Goal: Transaction & Acquisition: Purchase product/service

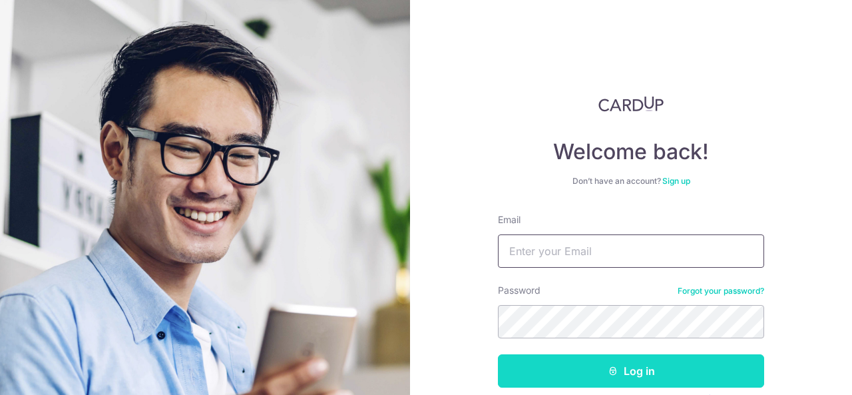
type input "[EMAIL_ADDRESS][DOMAIN_NAME]"
click at [629, 373] on button "Log in" at bounding box center [631, 370] width 266 height 33
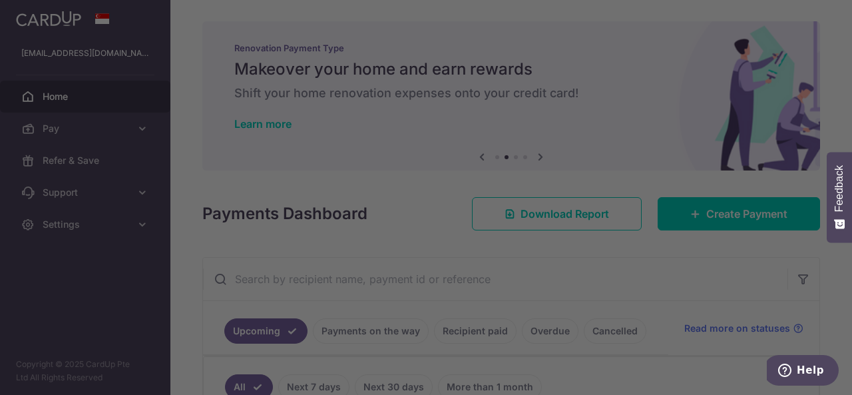
click at [595, 73] on div at bounding box center [430, 199] width 860 height 399
click at [638, 73] on div at bounding box center [430, 199] width 860 height 399
click at [644, 289] on div at bounding box center [430, 199] width 860 height 399
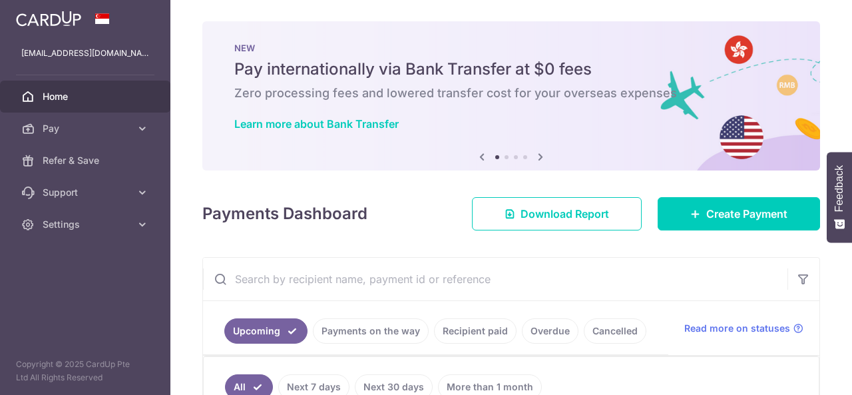
scroll to position [200, 0]
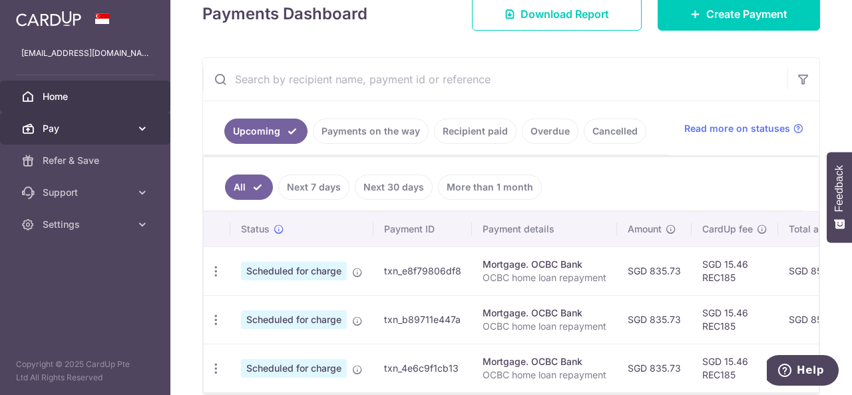
click at [132, 125] on link "Pay" at bounding box center [85, 128] width 170 height 32
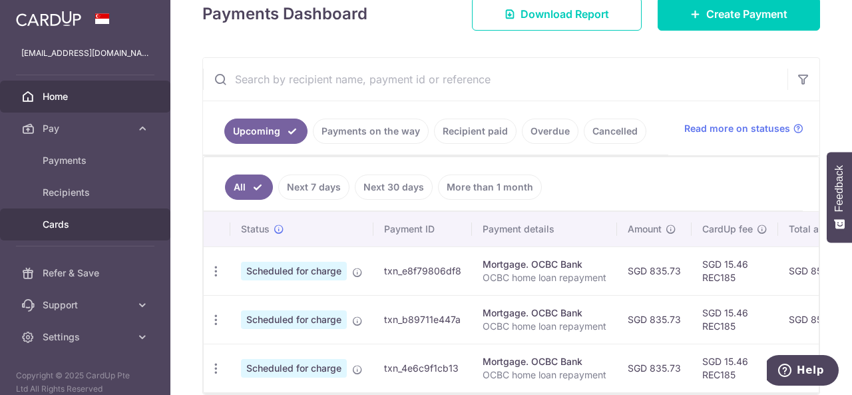
click at [99, 224] on span "Cards" at bounding box center [87, 224] width 88 height 13
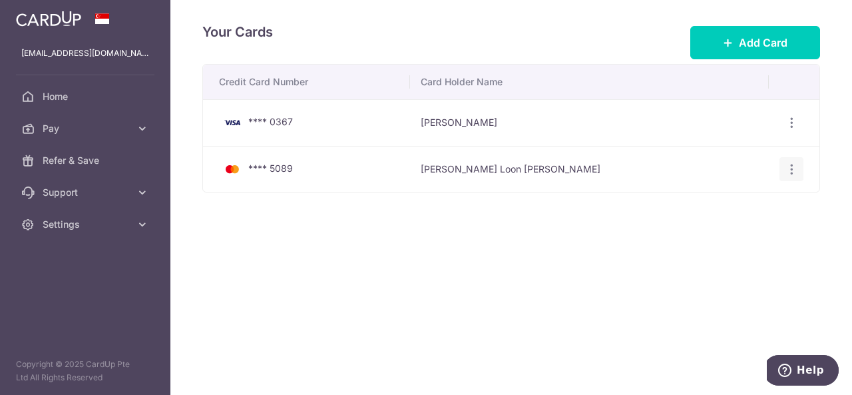
click at [791, 130] on icon "button" at bounding box center [792, 123] width 14 height 14
click at [737, 242] on span "Delete" at bounding box center [746, 238] width 91 height 16
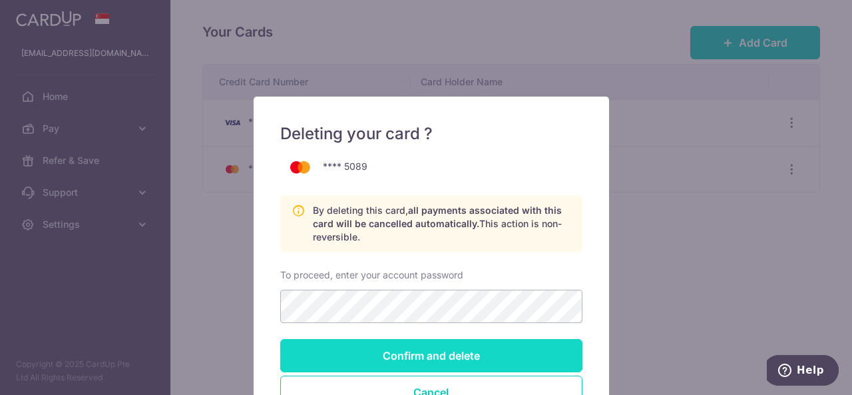
click at [479, 349] on input "Confirm and delete" at bounding box center [431, 355] width 302 height 33
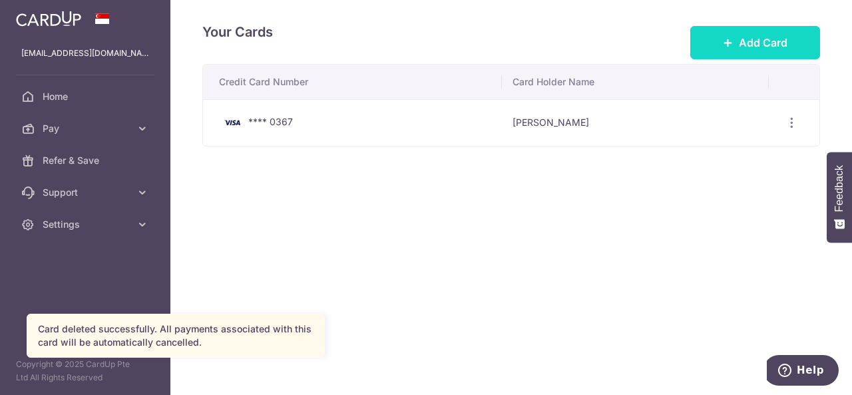
click at [783, 51] on button "Add Card" at bounding box center [755, 42] width 130 height 33
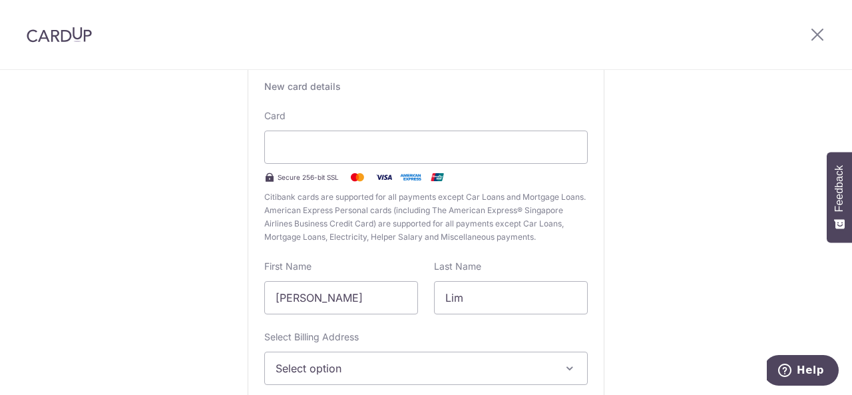
scroll to position [232, 0]
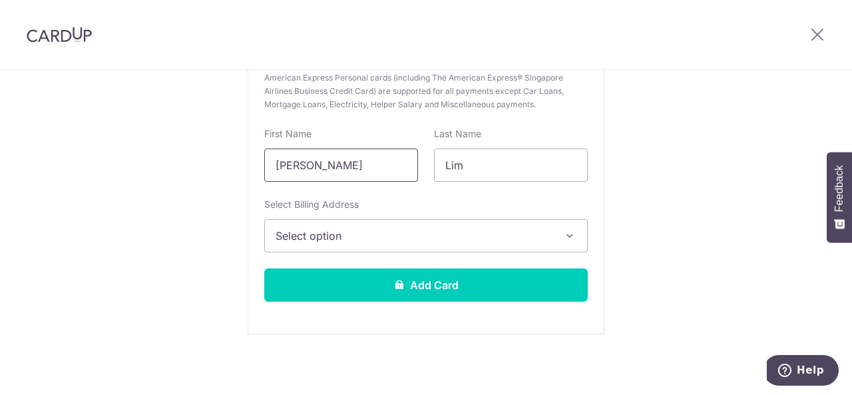
drag, startPoint x: 375, startPoint y: 165, endPoint x: 136, endPoint y: 114, distance: 245.0
click at [136, 114] on div "New Card Details New card details Card Secure 256-bit SSL Citibank cards are su…" at bounding box center [426, 117] width 852 height 559
type input "Choong"
type input "Bey Ni"
click at [433, 242] on span "Select option" at bounding box center [414, 236] width 277 height 16
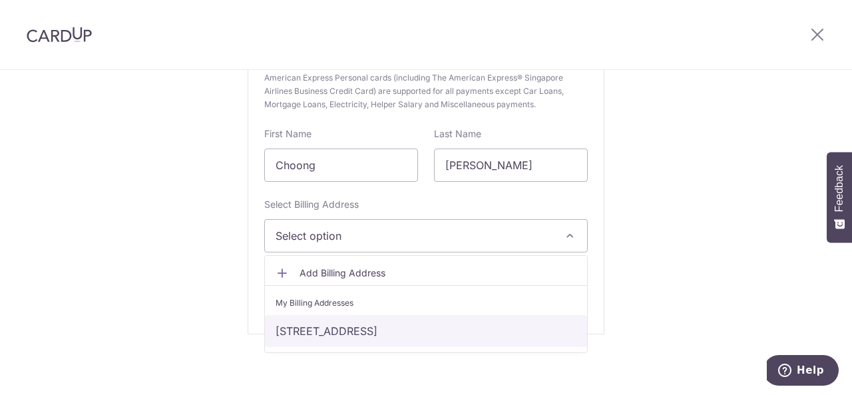
click at [395, 335] on link "77 Anchorvale Crescent, #11-14, Singapore, Singapore-544663" at bounding box center [426, 331] width 322 height 32
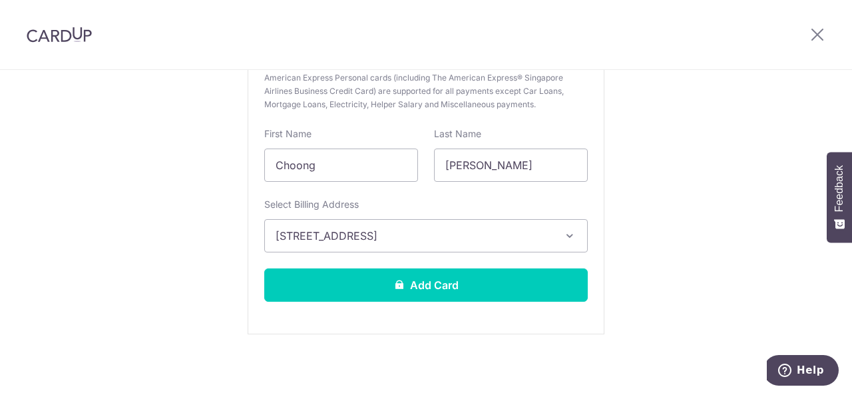
click at [700, 251] on div "New Card Details New card details Card Secure 256-bit SSL Citibank cards are su…" at bounding box center [426, 117] width 852 height 559
drag, startPoint x: 451, startPoint y: 289, endPoint x: 492, endPoint y: 280, distance: 42.3
click at [451, 289] on button "Add Card" at bounding box center [425, 284] width 323 height 33
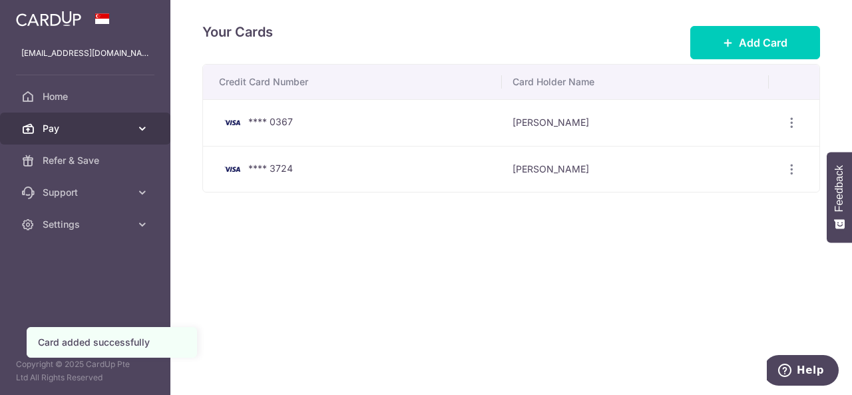
click at [85, 130] on span "Pay" at bounding box center [87, 128] width 88 height 13
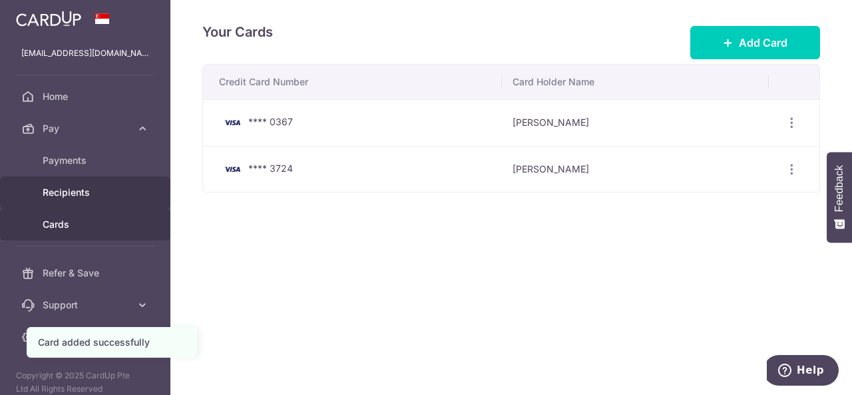
click at [108, 183] on link "Recipients" at bounding box center [85, 192] width 170 height 32
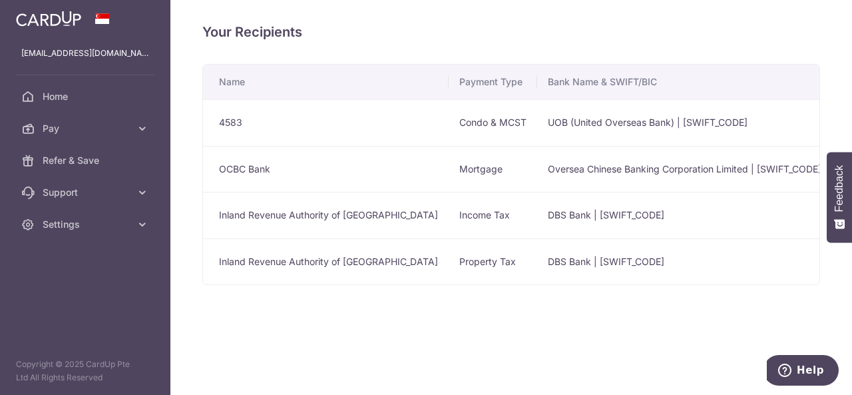
click at [251, 119] on td "4583" at bounding box center [326, 122] width 246 height 47
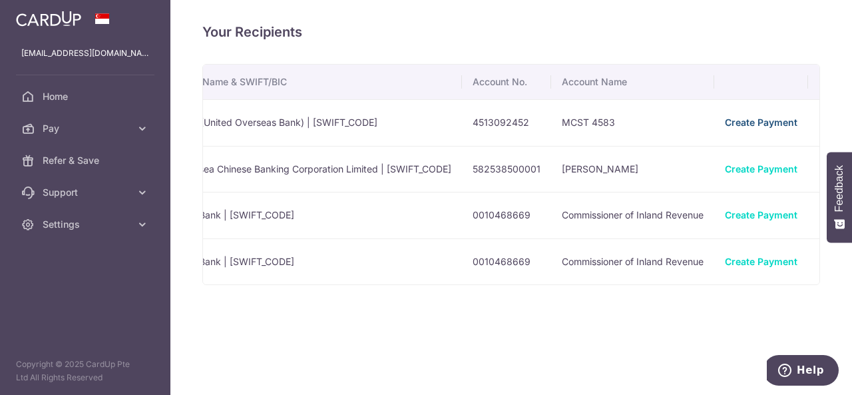
click at [725, 122] on link "Create Payment" at bounding box center [761, 121] width 73 height 11
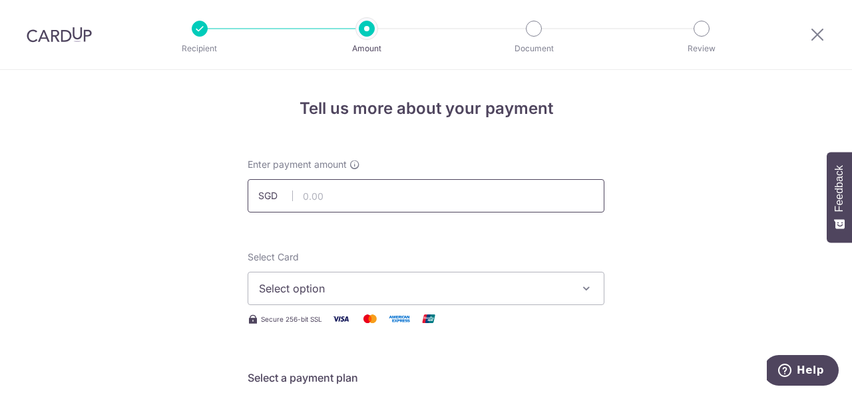
click at [351, 198] on input "text" at bounding box center [426, 195] width 357 height 33
drag, startPoint x: 657, startPoint y: 130, endPoint x: 657, endPoint y: 137, distance: 7.3
click at [584, 159] on div "Enter payment amount SGD 902.62 902.62" at bounding box center [426, 185] width 357 height 55
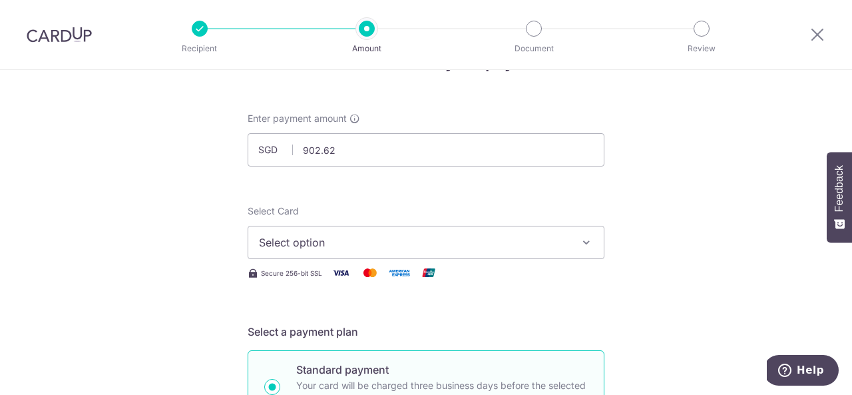
scroll to position [67, 0]
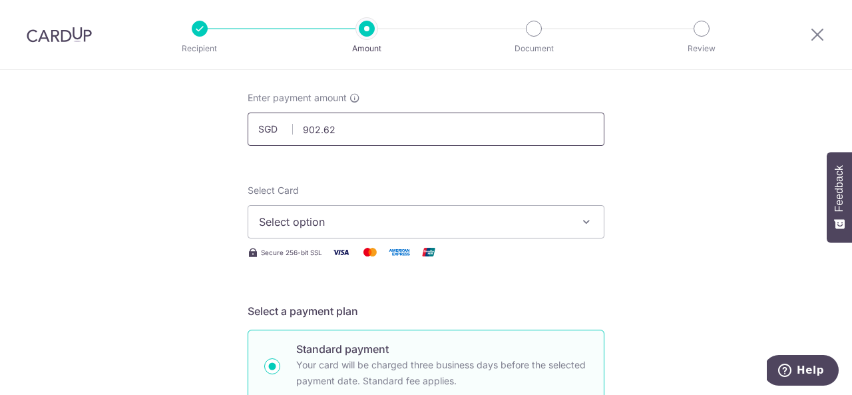
click at [346, 132] on input "902.62" at bounding box center [426, 128] width 357 height 33
type input "902.52"
click at [450, 222] on span "Select option" at bounding box center [414, 222] width 310 height 16
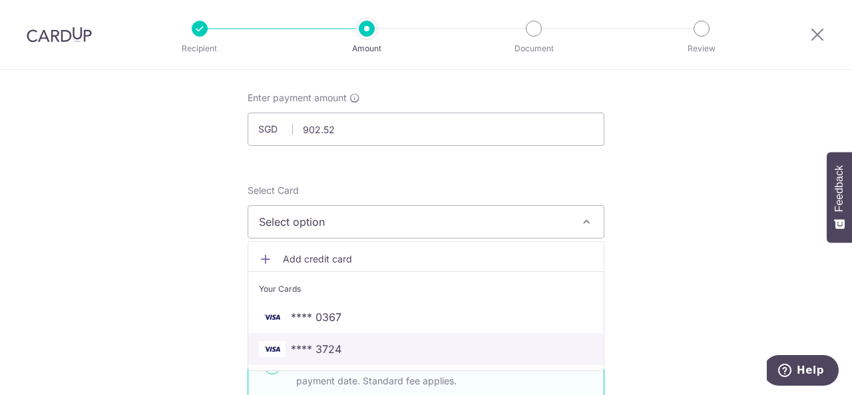
click at [401, 355] on span "**** 3724" at bounding box center [426, 349] width 334 height 16
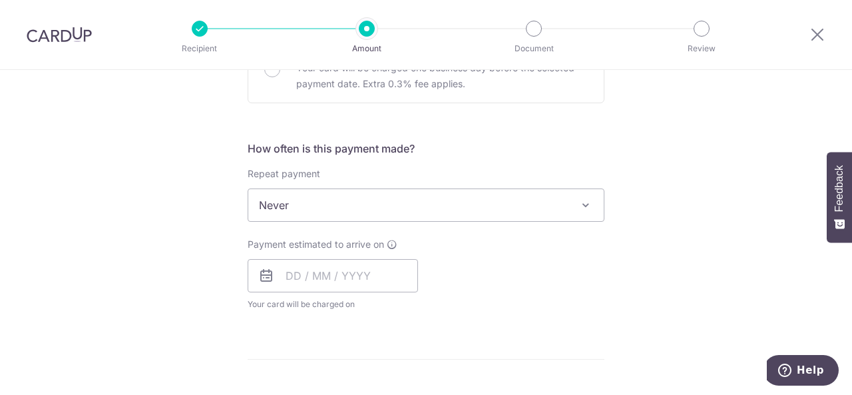
scroll to position [466, 0]
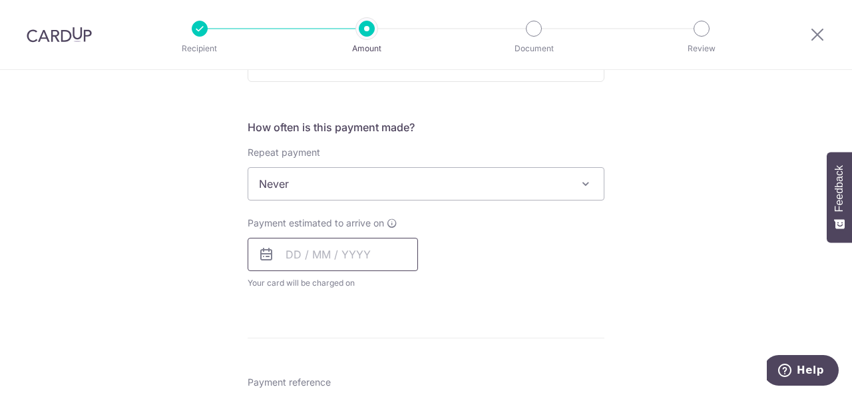
click at [291, 256] on input "text" at bounding box center [333, 254] width 170 height 33
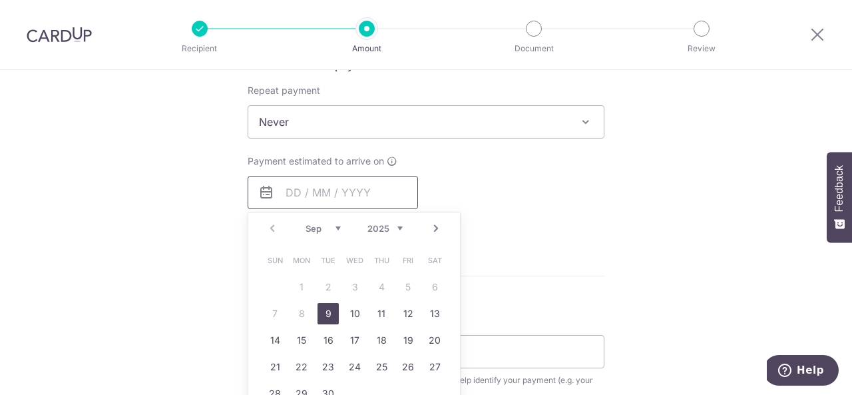
scroll to position [599, 0]
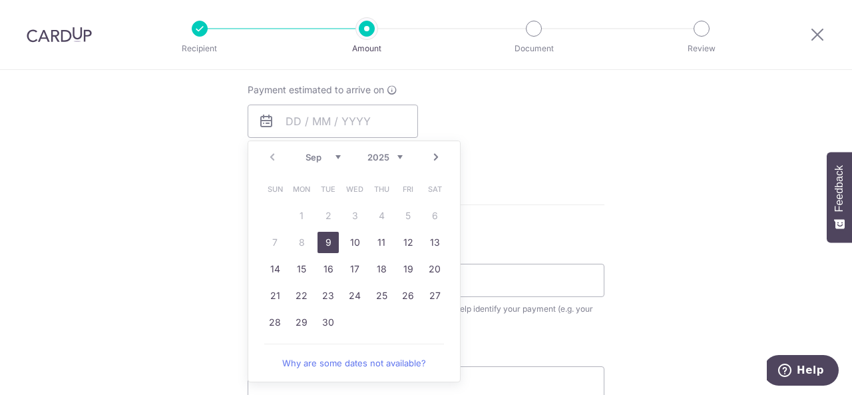
click at [325, 240] on link "9" at bounding box center [327, 242] width 21 height 21
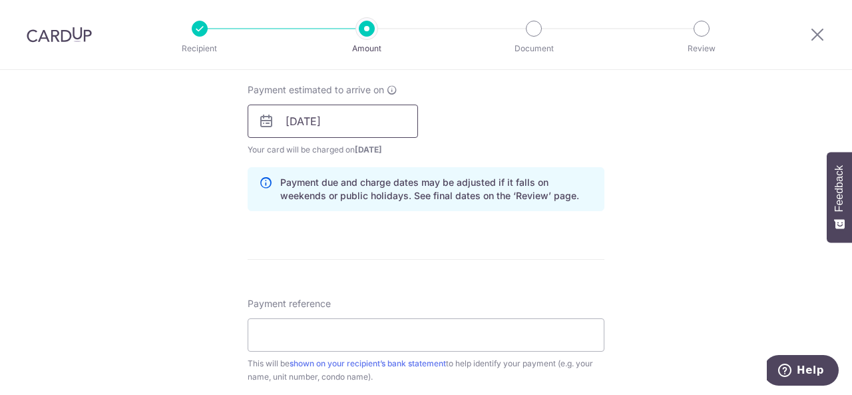
click at [381, 119] on input "[DATE]" at bounding box center [333, 120] width 170 height 33
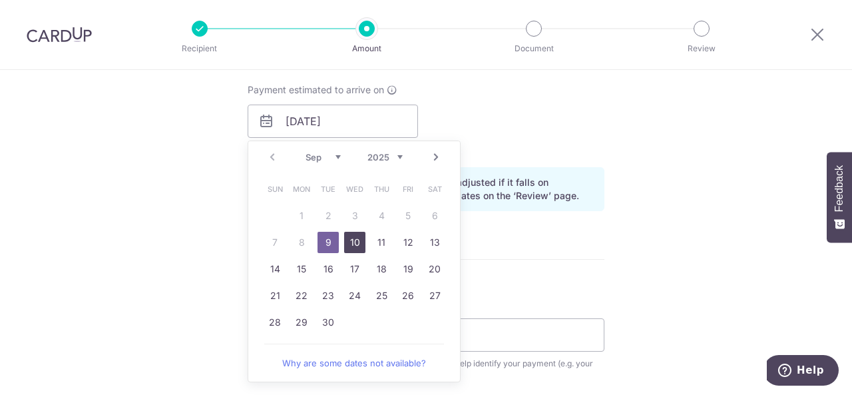
click at [346, 243] on link "10" at bounding box center [354, 242] width 21 height 21
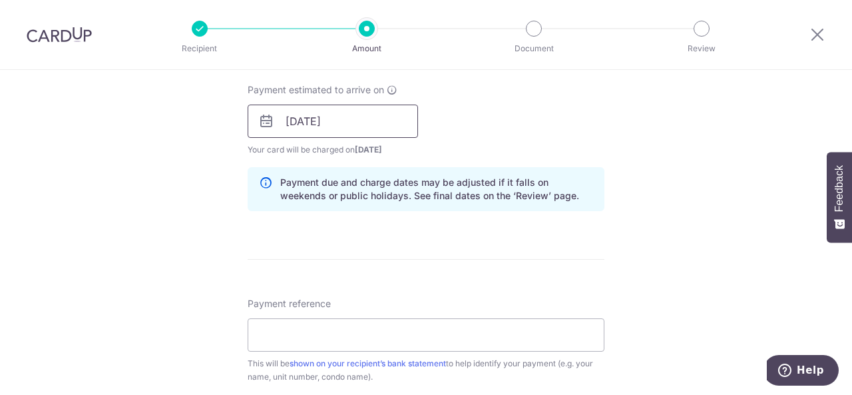
click at [382, 118] on input "10/09/2025" at bounding box center [333, 120] width 170 height 33
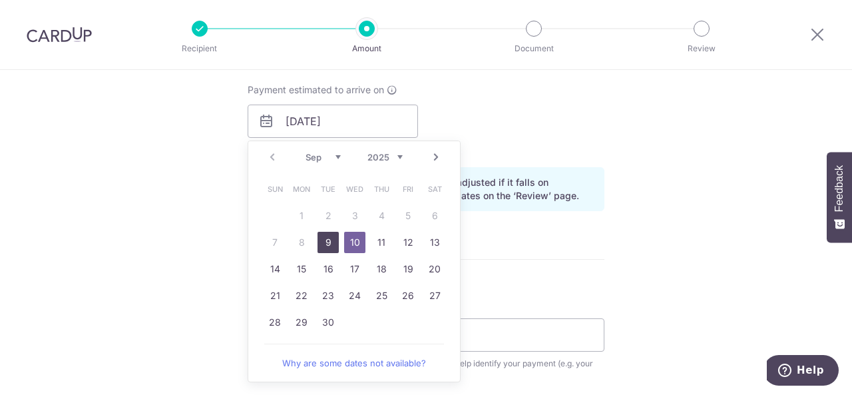
click at [321, 244] on link "9" at bounding box center [327, 242] width 21 height 21
type input "09/09/2025"
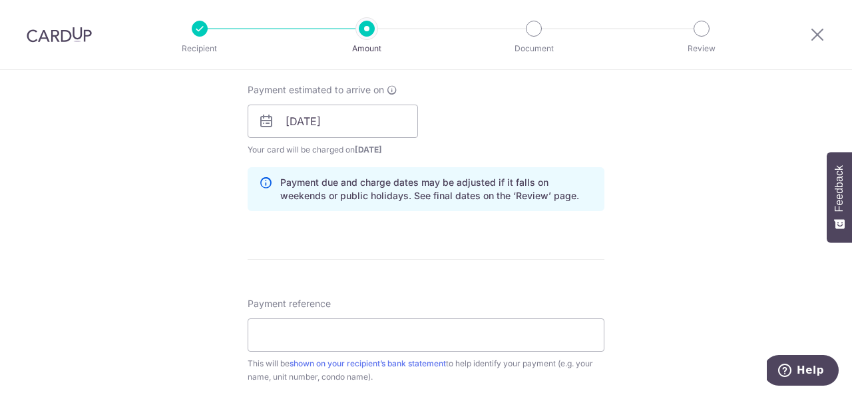
click at [583, 108] on div "Payment estimated to arrive on 09/09/2025 Prev Next Sep Oct Nov Dec 2025 2026 2…" at bounding box center [426, 119] width 373 height 73
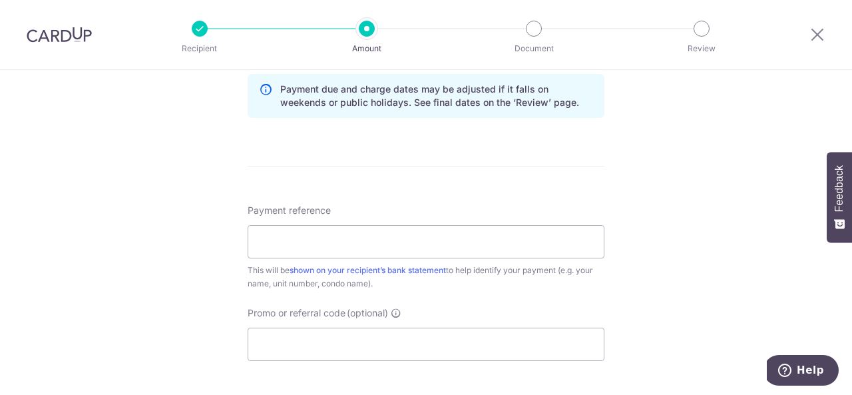
scroll to position [732, 0]
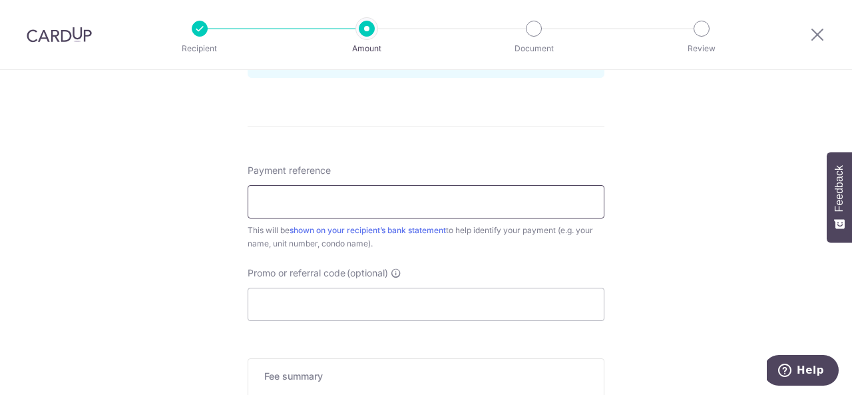
click at [377, 196] on input "Payment reference" at bounding box center [426, 201] width 357 height 33
type input "Home Loan 3458058723"
click at [458, 200] on input "Home Loan 3458058723" at bounding box center [426, 201] width 357 height 33
drag, startPoint x: 465, startPoint y: 198, endPoint x: 164, endPoint y: 188, distance: 300.9
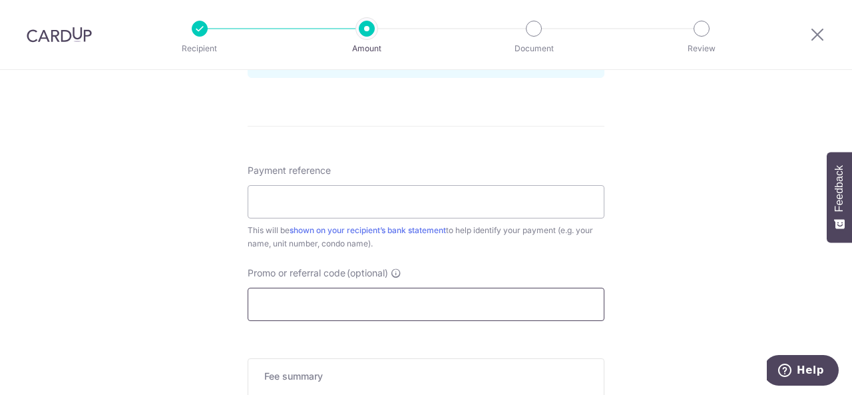
click at [349, 295] on input "Promo or referral code (optional)" at bounding box center [426, 303] width 357 height 33
paste input "3HOME25R"
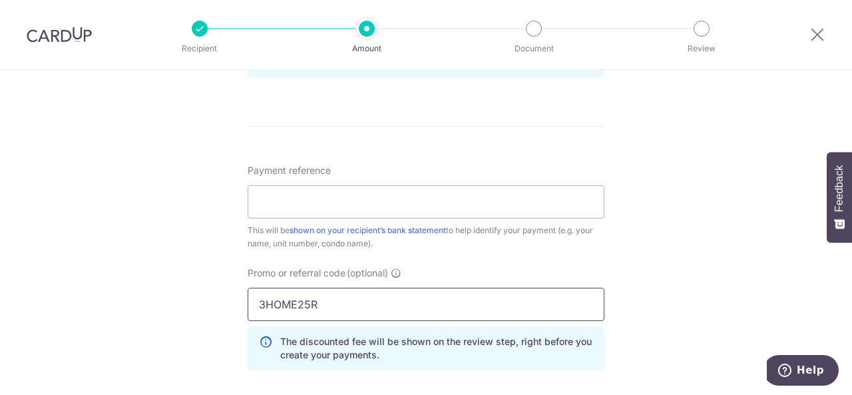
type input "3HOME25R"
click at [350, 195] on input "Payment reference" at bounding box center [426, 201] width 357 height 33
click at [483, 147] on form "Enter payment amount SGD 902.52 902.52 Select Card **** 3724 Add credit card Yo…" at bounding box center [426, 10] width 357 height 1168
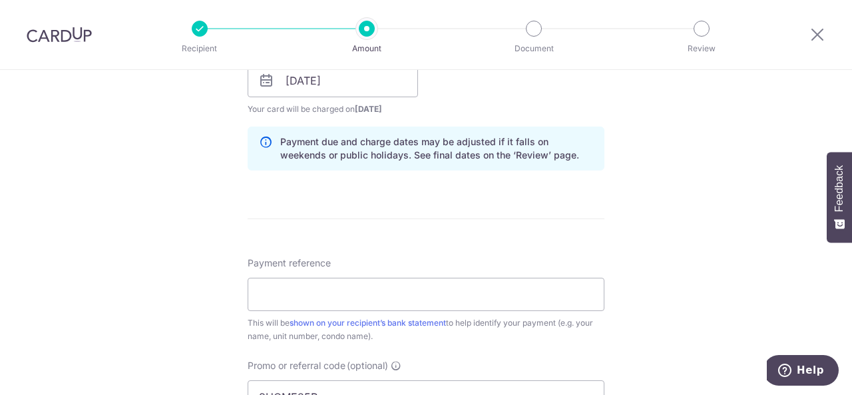
scroll to position [665, 0]
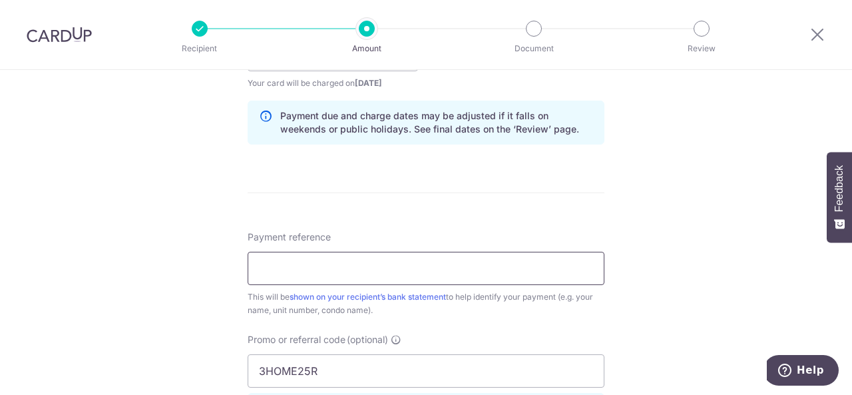
click at [341, 274] on input "Payment reference" at bounding box center [426, 268] width 357 height 33
paste input "LimYeeLoon TheVales BLK77 Unit11-14"
type input "LimYeeLoon TheVales BLK77 Unit11-14"
click at [679, 212] on div "Tell us more about your payment Enter payment amount SGD 902.52 902.52 Select C…" at bounding box center [426, 63] width 852 height 1318
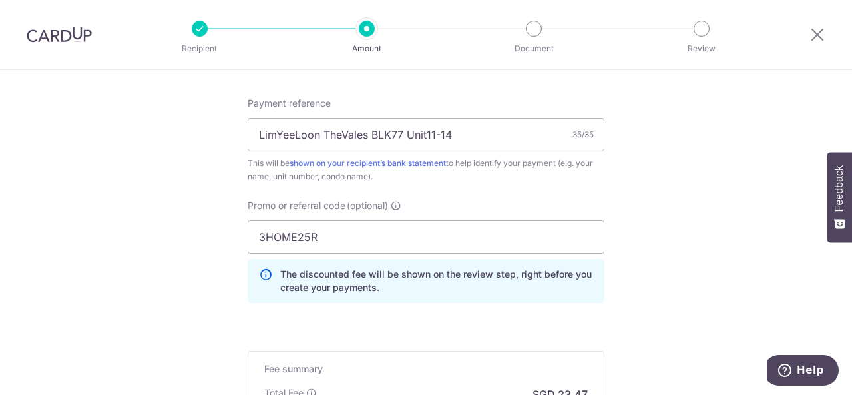
scroll to position [990, 0]
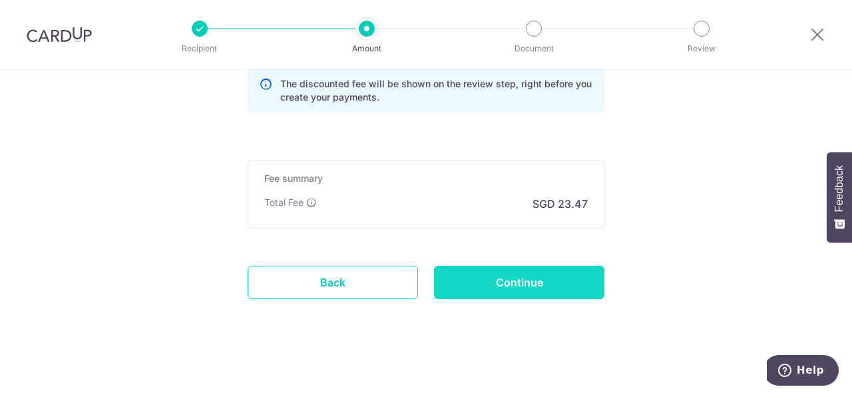
click at [546, 280] on input "Continue" at bounding box center [519, 282] width 170 height 33
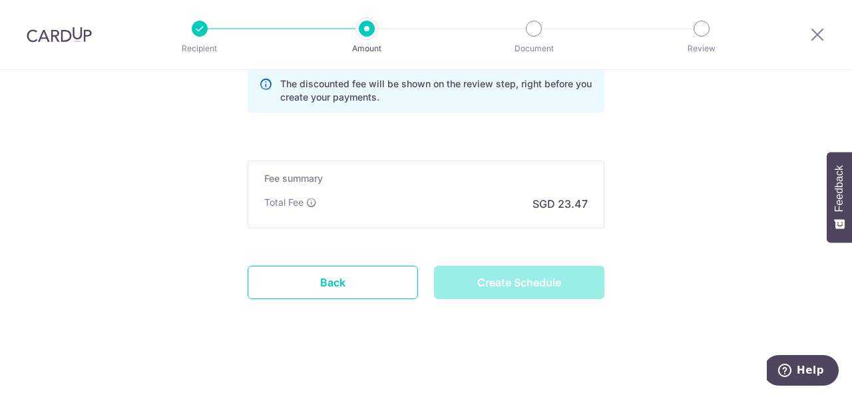
type input "Create Schedule"
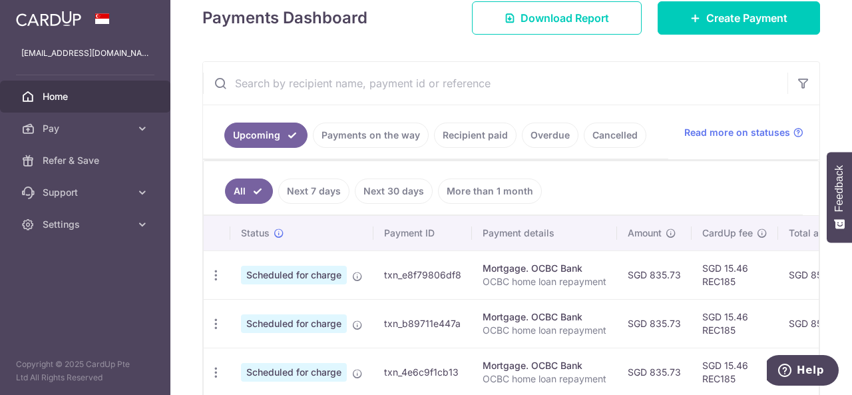
scroll to position [200, 0]
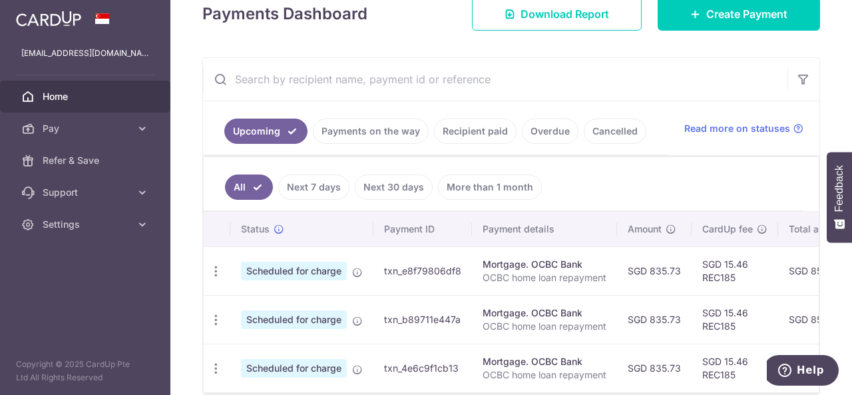
click at [499, 124] on link "Recipient paid" at bounding box center [475, 130] width 83 height 25
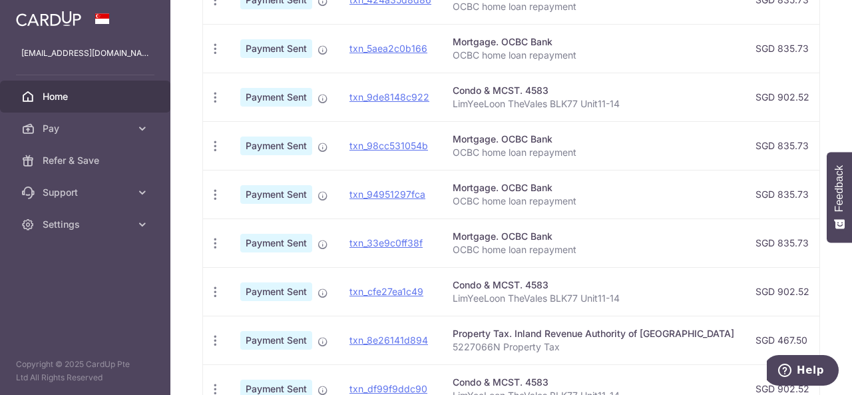
scroll to position [333, 0]
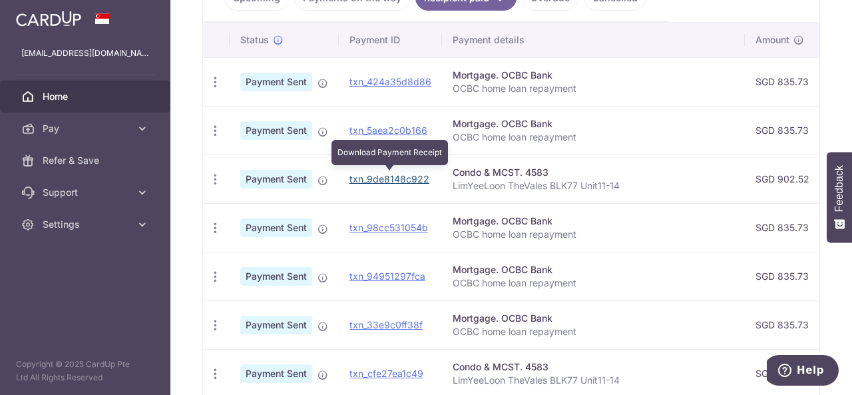
click at [387, 175] on link "txn_9de8148c922" at bounding box center [389, 178] width 80 height 11
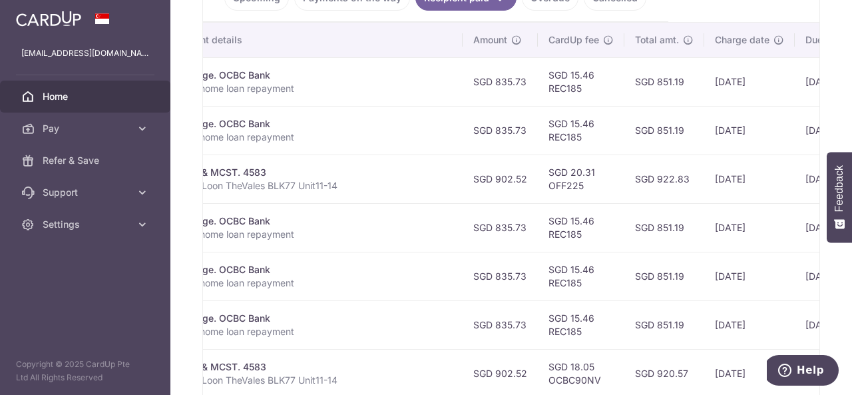
scroll to position [0, 387]
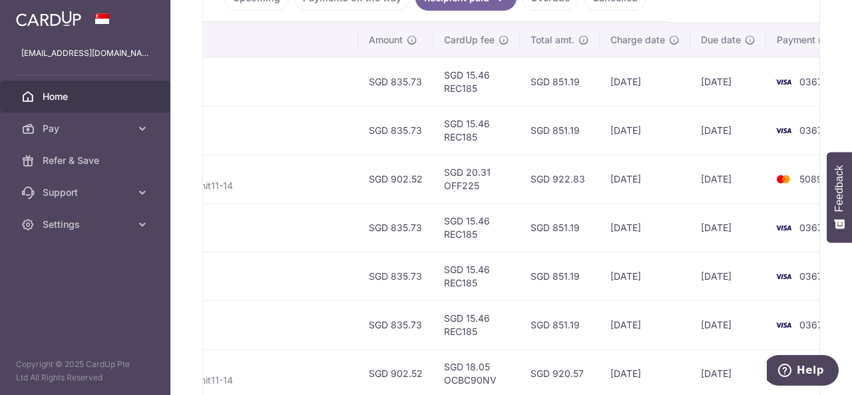
drag, startPoint x: 620, startPoint y: 182, endPoint x: 706, endPoint y: 180, distance: 85.9
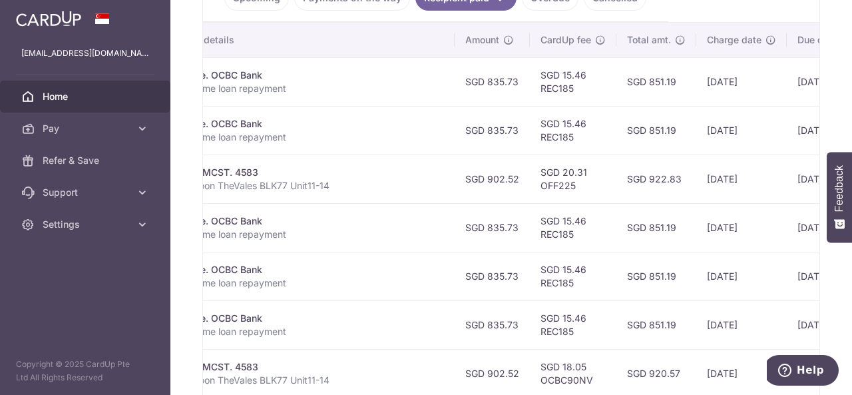
scroll to position [0, 0]
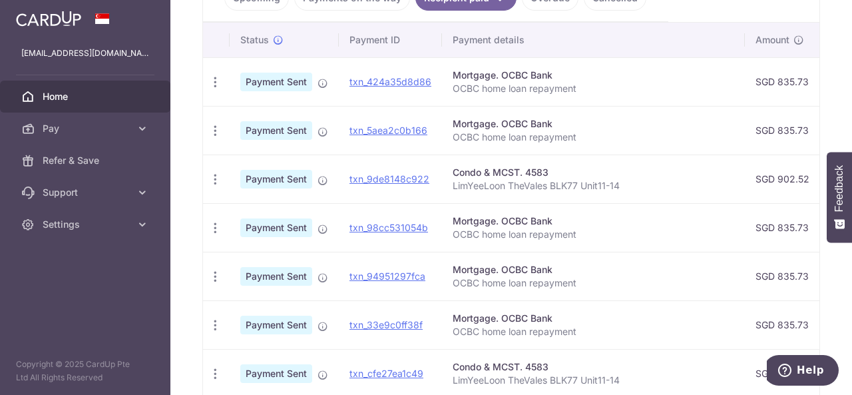
drag, startPoint x: 706, startPoint y: 180, endPoint x: 415, endPoint y: 183, distance: 291.5
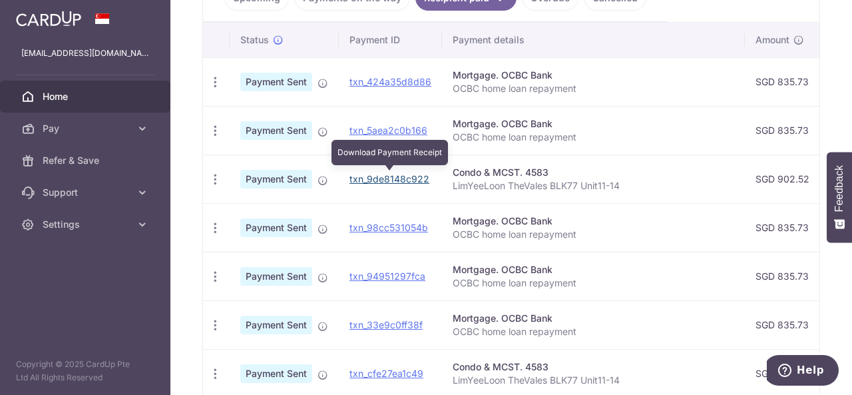
click at [392, 174] on link "txn_9de8148c922" at bounding box center [389, 178] width 80 height 11
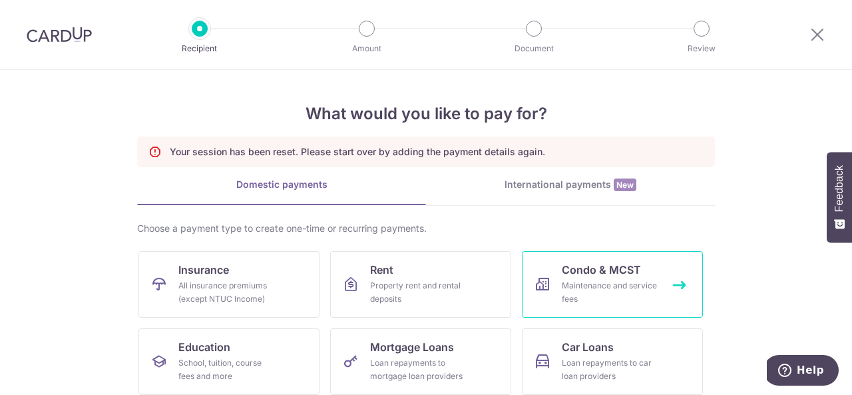
click at [622, 275] on span "Condo & MCST" at bounding box center [601, 270] width 79 height 16
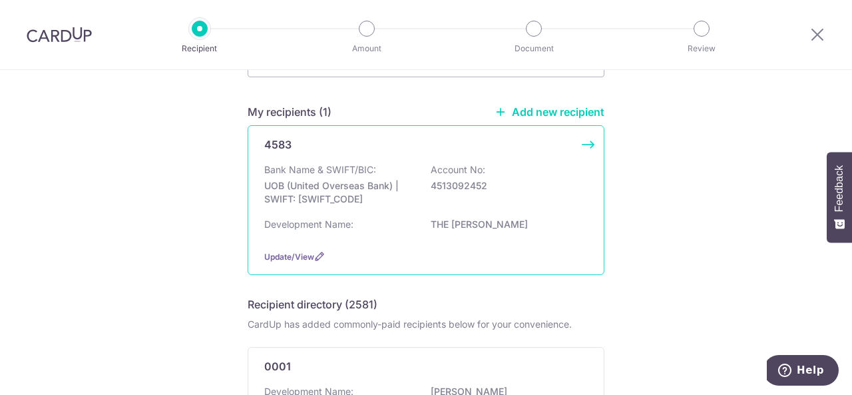
scroll to position [67, 0]
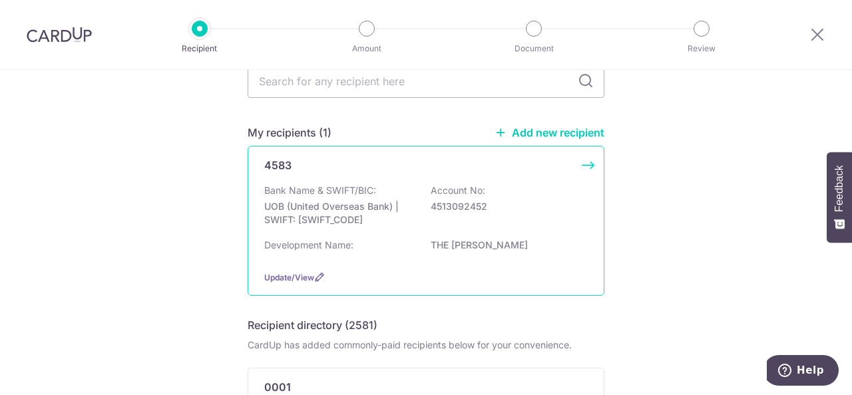
click at [587, 160] on div "4583 Bank Name & SWIFT/BIC: UOB (United Overseas Bank) | SWIFT: UOVBSGSGXXX Acc…" at bounding box center [426, 221] width 357 height 150
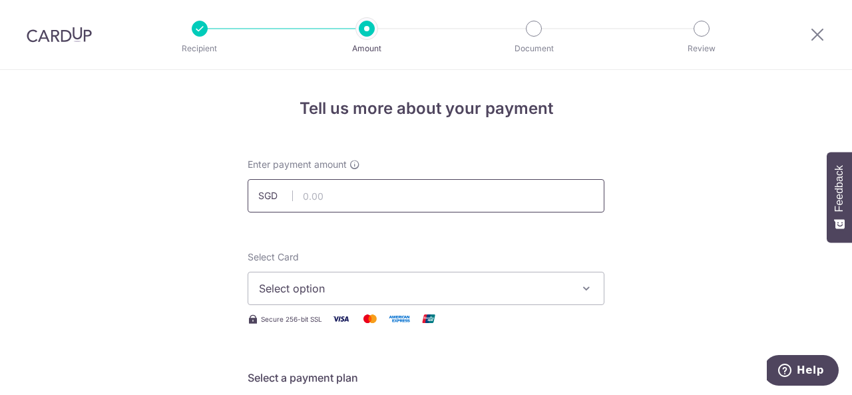
click at [393, 195] on input "text" at bounding box center [426, 195] width 357 height 33
type input "902.52"
click at [385, 280] on button "Select option" at bounding box center [426, 288] width 357 height 33
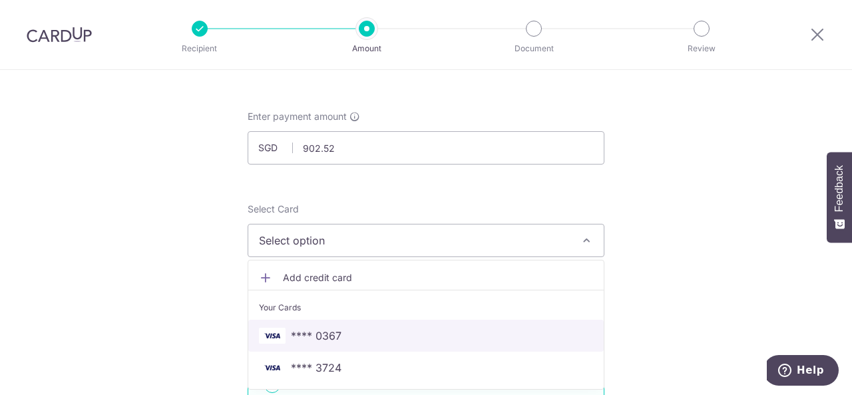
scroll to position [67, 0]
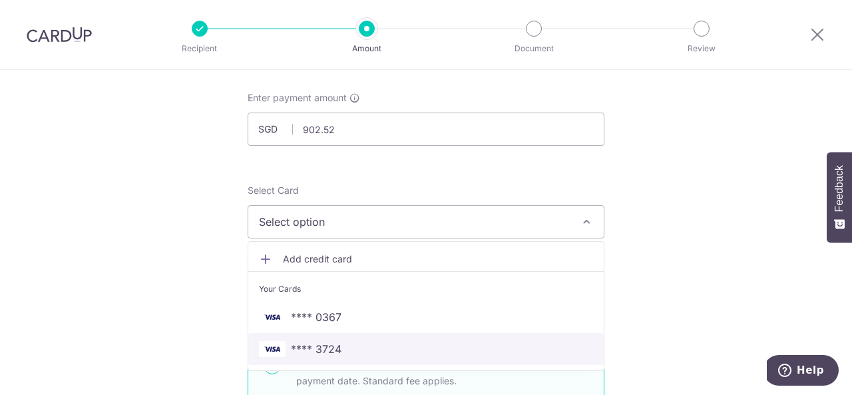
click at [376, 342] on span "**** 3724" at bounding box center [426, 349] width 334 height 16
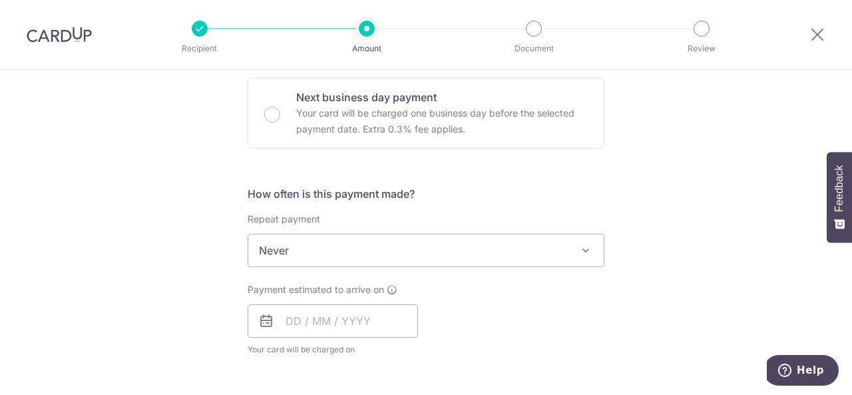
scroll to position [599, 0]
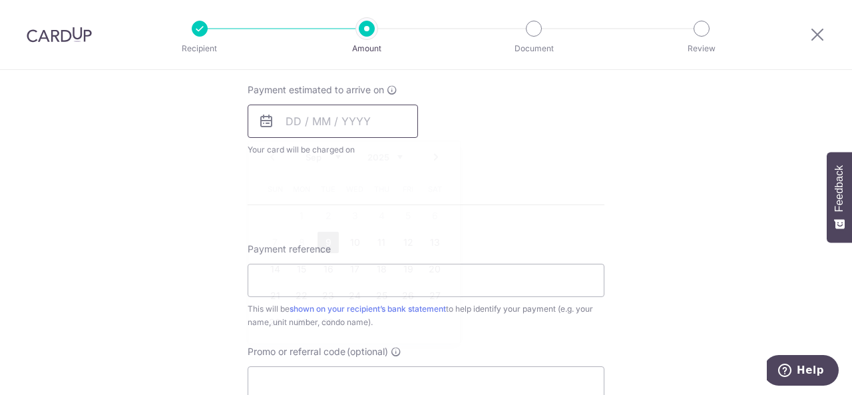
click at [290, 118] on input "text" at bounding box center [333, 120] width 170 height 33
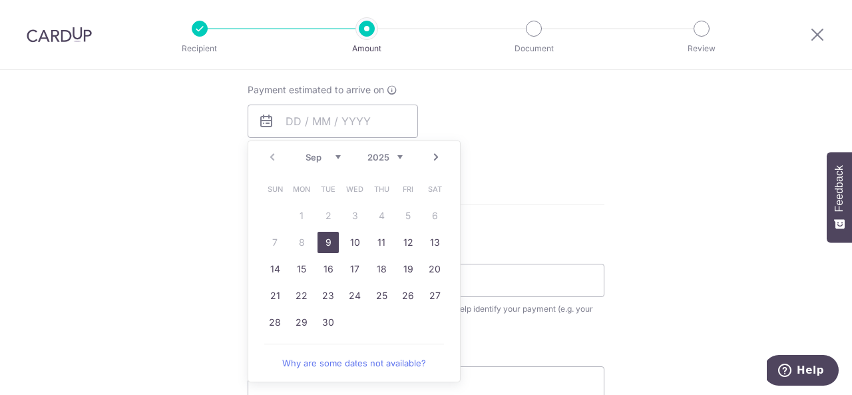
click at [318, 236] on link "9" at bounding box center [327, 242] width 21 height 21
type input "[DATE]"
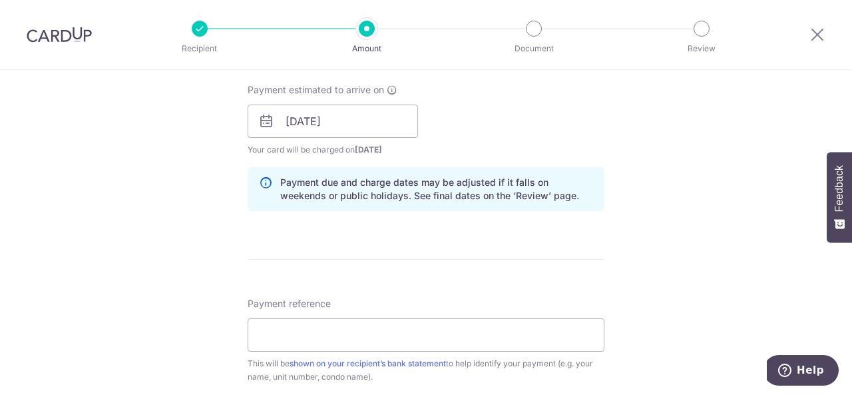
click at [646, 167] on div "Tell us more about your payment Enter payment amount SGD 902.52 902.52 Select C…" at bounding box center [426, 100] width 852 height 1258
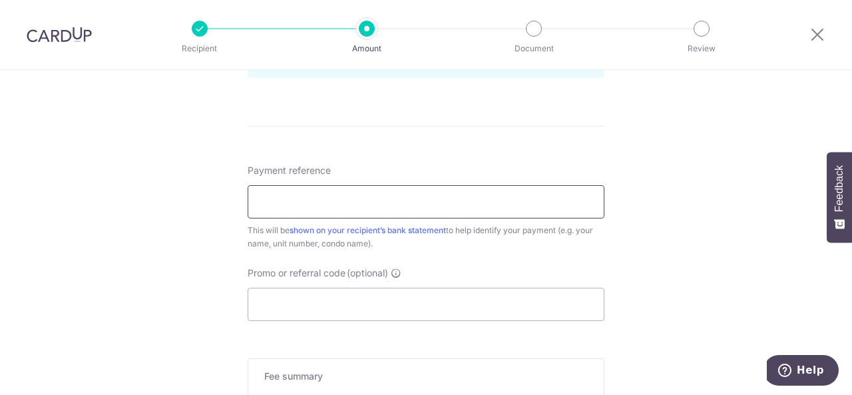
click at [369, 190] on input "Payment reference" at bounding box center [426, 201] width 357 height 33
type input "LimYeeLoon TheVales BLK77 Unit11-14"
click at [405, 295] on input "Promo or referral code (optional)" at bounding box center [426, 303] width 357 height 33
paste input "LimYeeLoon TheVales BLK77 Unit11-14"
type input "LimYeeLoon TheVales BLK77 Unit11-14"
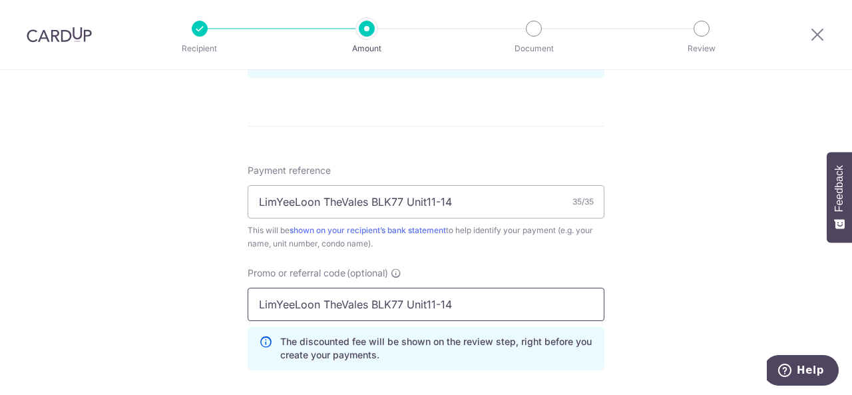
drag, startPoint x: 455, startPoint y: 296, endPoint x: 235, endPoint y: 291, distance: 220.3
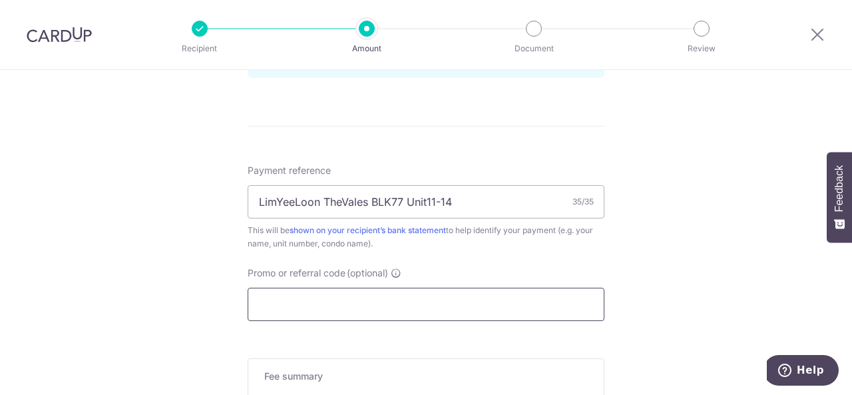
paste input "3HOME25R"
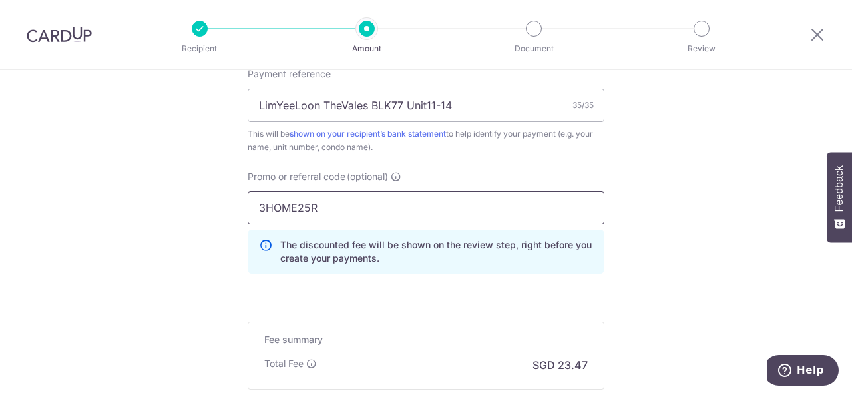
scroll to position [932, 0]
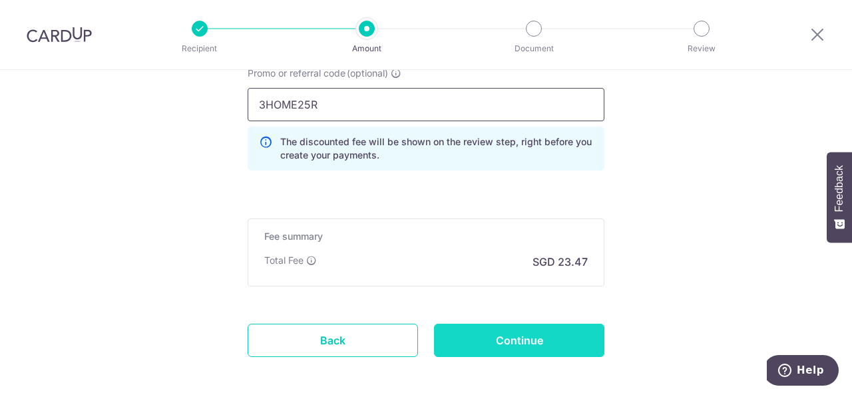
type input "3HOME25R"
click at [559, 345] on input "Continue" at bounding box center [519, 339] width 170 height 33
type input "Create Schedule"
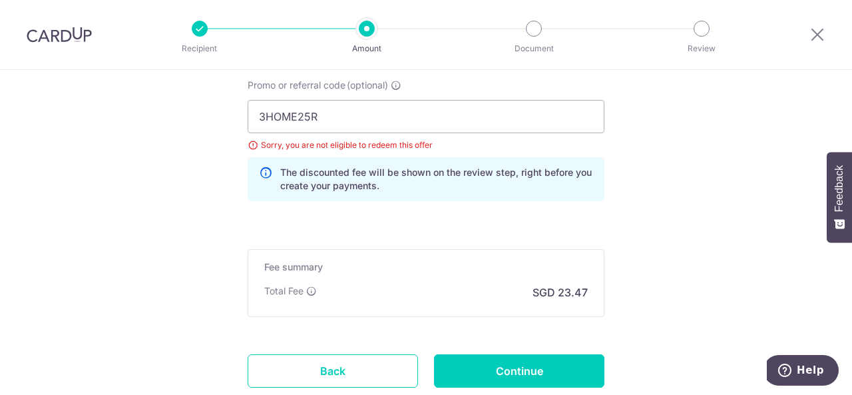
scroll to position [787, 0]
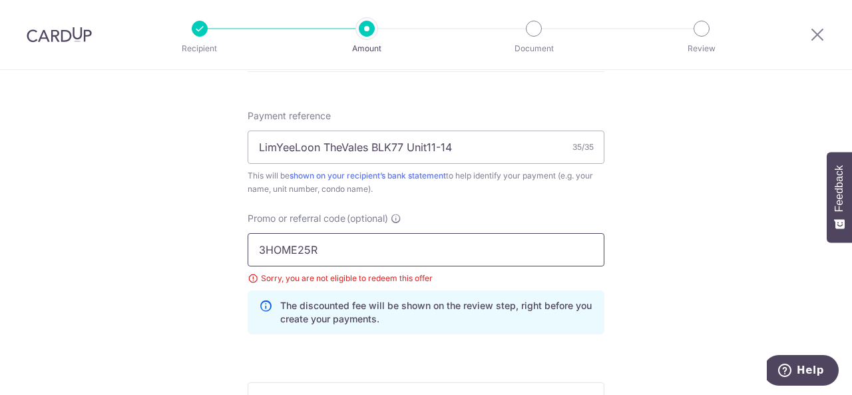
drag, startPoint x: 347, startPoint y: 238, endPoint x: 145, endPoint y: 239, distance: 202.3
type input "OFF225"
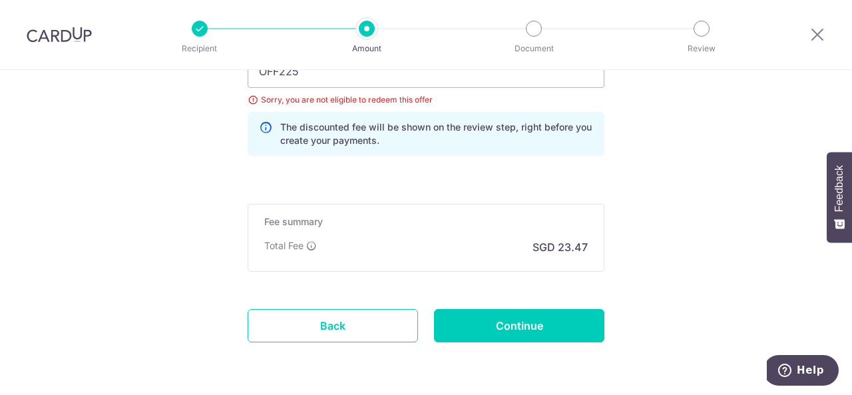
scroll to position [986, 0]
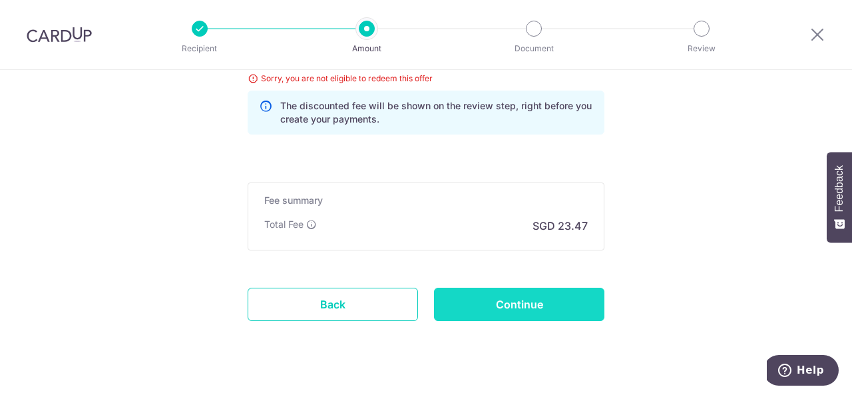
click at [538, 295] on input "Continue" at bounding box center [519, 303] width 170 height 33
type input "Update Schedule"
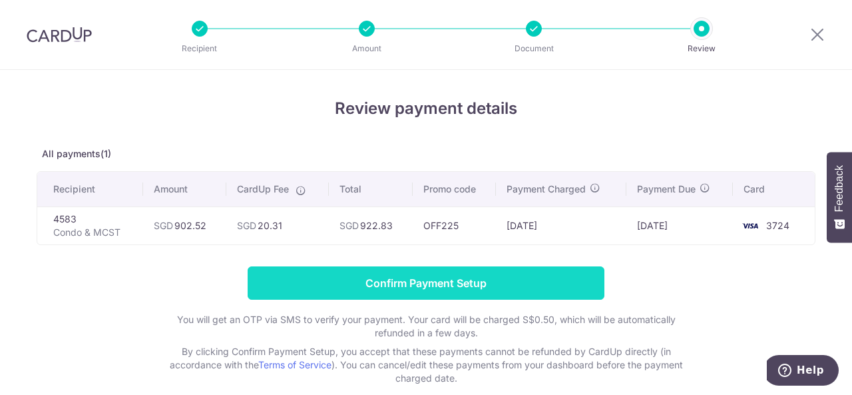
click at [530, 287] on input "Confirm Payment Setup" at bounding box center [426, 282] width 357 height 33
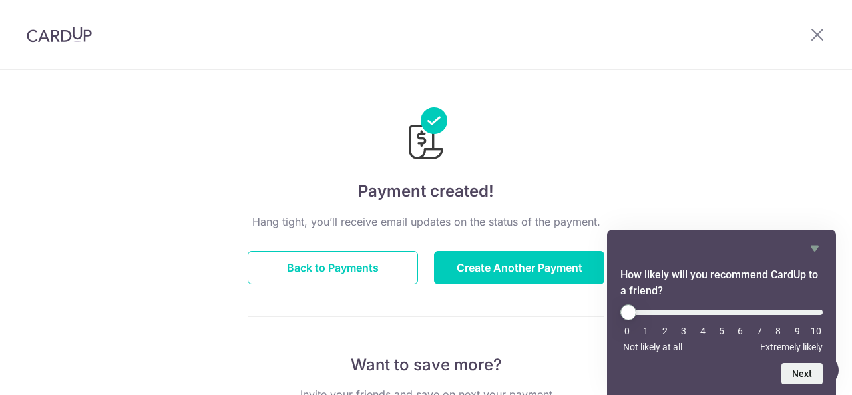
click at [314, 270] on button "Back to Payments" at bounding box center [333, 267] width 170 height 33
